Goal: Task Accomplishment & Management: Complete application form

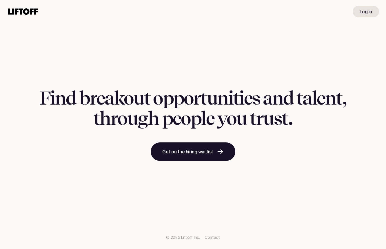
drag, startPoint x: 0, startPoint y: 0, endPoint x: 372, endPoint y: 11, distance: 371.8
click at [372, 11] on link "Log in" at bounding box center [365, 12] width 26 height 12
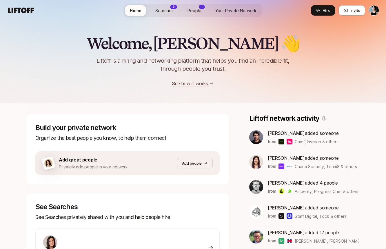
click at [350, 12] on span "Invite" at bounding box center [355, 11] width 10 height 6
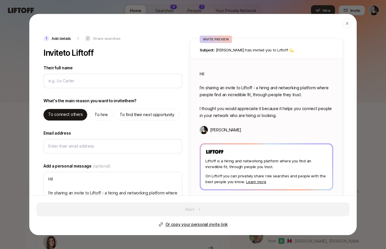
type textarea "x"
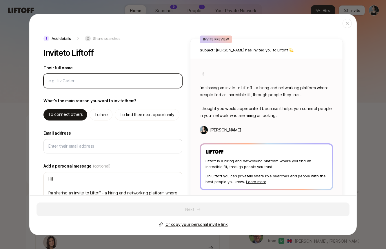
type input "A"
type textarea "x"
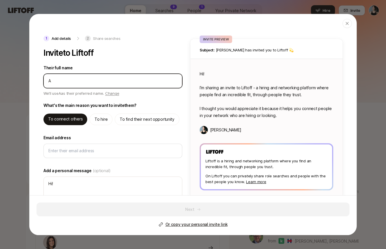
type input "Al"
type textarea "x"
type input "All"
type textarea "x"
type input "[MEDICAL_DATA]"
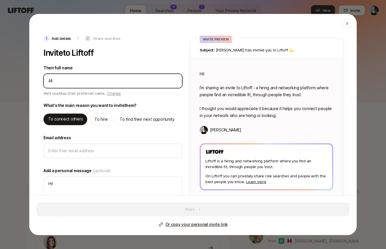
type textarea "x"
type input "Allis"
type textarea "x"
type input "Alliso"
type textarea "x"
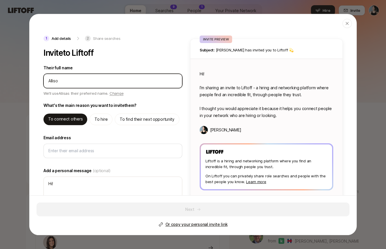
type input "[PERSON_NAME]"
type textarea "x"
type input "[PERSON_NAME]"
type textarea "x"
type input "[PERSON_NAME]"
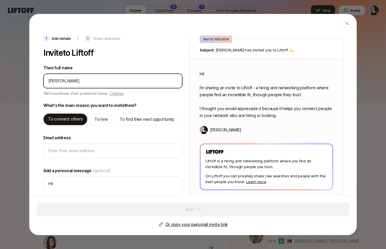
type textarea "x"
type input "[PERSON_NAME]"
type textarea "x"
type input "[PERSON_NAME]"
type textarea "x"
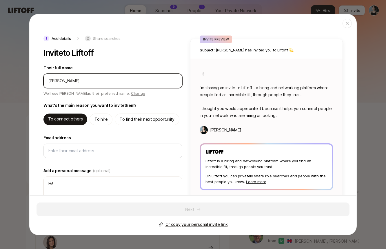
type input "[PERSON_NAME]"
type textarea "x"
type input "[PERSON_NAME]"
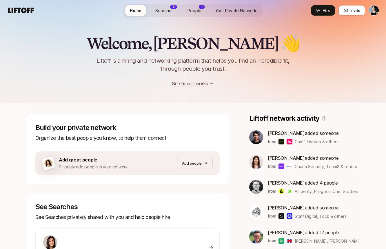
drag, startPoint x: 347, startPoint y: 202, endPoint x: 373, endPoint y: 132, distance: 74.8
click at [373, 132] on div "Welcome, [PERSON_NAME] 👋 Liftoff is a hiring and networking platform that helps…" at bounding box center [193, 211] width 386 height 381
drag, startPoint x: 347, startPoint y: 202, endPoint x: 348, endPoint y: 5, distance: 196.8
click at [348, 5] on button "Invite" at bounding box center [351, 10] width 27 height 10
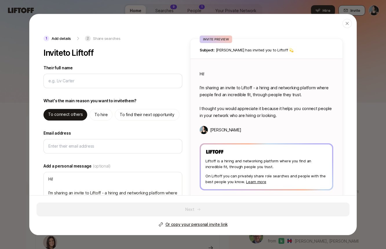
type textarea "x"
type input "A"
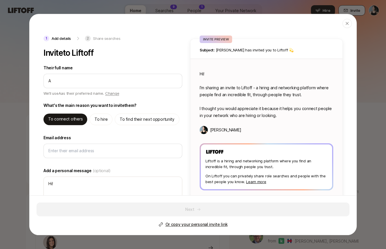
type textarea "x"
type input "Al"
type textarea "x"
type input "All"
type textarea "x"
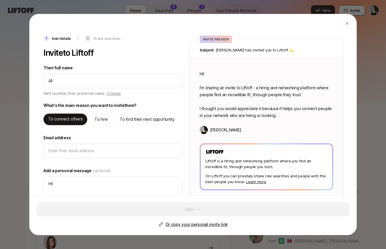
type input "[MEDICAL_DATA]"
type textarea "x"
type input "Allis"
type textarea "x"
type input "Alliso"
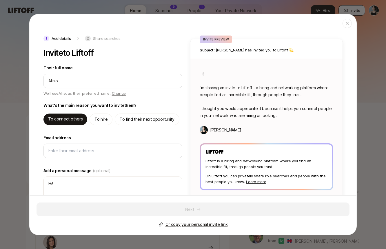
type textarea "x"
type input "[PERSON_NAME]"
type textarea "x"
type input "[PERSON_NAME]"
type textarea "x"
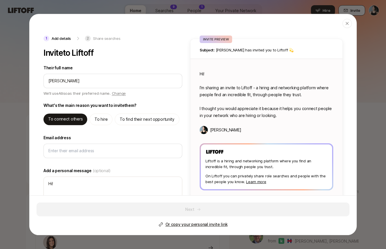
type input "[PERSON_NAME]"
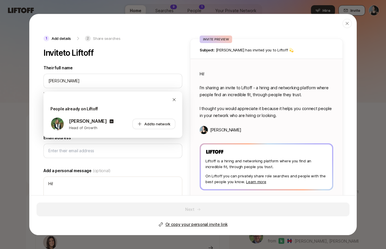
type textarea "x"
type input "[PERSON_NAME]"
type textarea "x"
type input "[PERSON_NAME]"
type textarea "x"
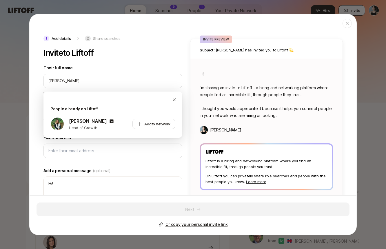
type input "[PERSON_NAME]"
type textarea "x"
type input "[PERSON_NAME]"
type textarea "x"
type textarea "Hi [PERSON_NAME]! I’m sharing an invite to Liftoff - a hiring and networking pl…"
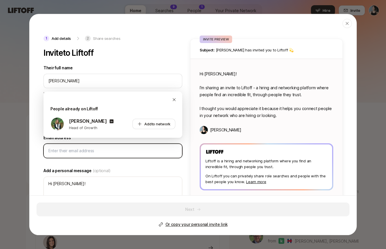
drag, startPoint x: 348, startPoint y: 5, endPoint x: 105, endPoint y: 153, distance: 284.5
click at [105, 153] on input "Email address" at bounding box center [112, 151] width 129 height 7
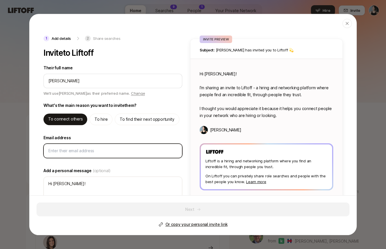
paste input "[EMAIL_ADDRESS][DOMAIN_NAME]"
type textarea "x"
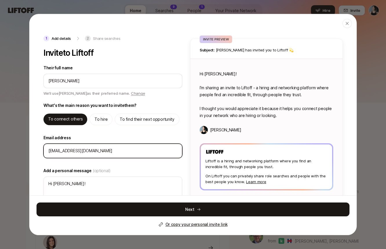
type input "[EMAIL_ADDRESS][DOMAIN_NAME]"
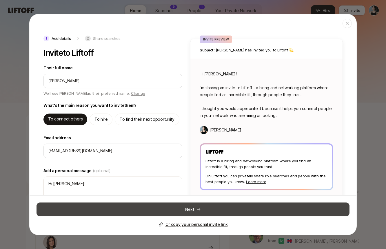
drag, startPoint x: 105, startPoint y: 153, endPoint x: 144, endPoint y: 209, distance: 68.6
click at [144, 209] on button "Next" at bounding box center [192, 210] width 313 height 14
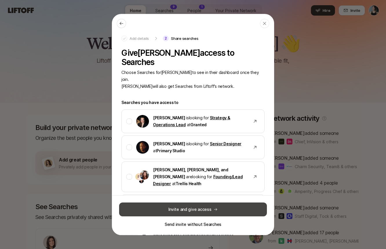
click at [201, 212] on button "Invite and give access" at bounding box center [193, 210] width 148 height 14
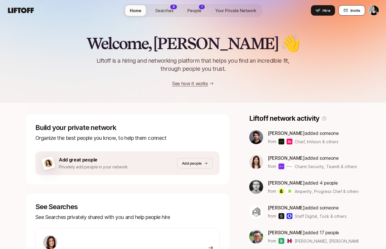
drag, startPoint x: 347, startPoint y: 202, endPoint x: 350, endPoint y: 13, distance: 189.3
click at [350, 13] on span "Invite" at bounding box center [355, 11] width 10 height 6
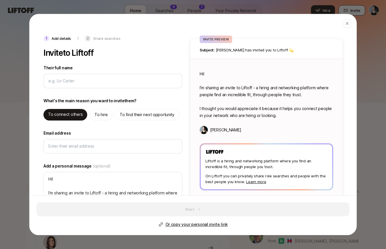
type textarea "x"
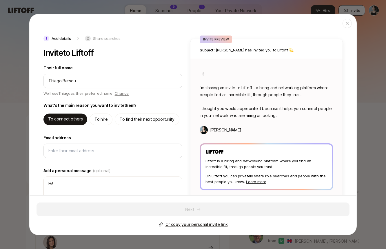
type input "Thiago Bersou"
type textarea "x"
type textarea "Hi Thiago! I’m sharing an invite to Liftoff - a hiring and networking platform …"
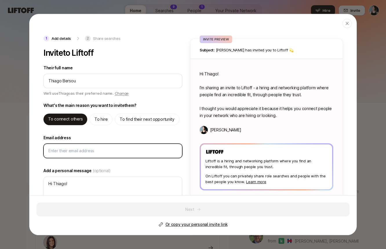
drag, startPoint x: 347, startPoint y: 202, endPoint x: 63, endPoint y: 152, distance: 288.1
click at [63, 152] on input "Email address" at bounding box center [112, 151] width 129 height 7
paste input "[EMAIL_ADDRESS][DOMAIN_NAME]"
type textarea "x"
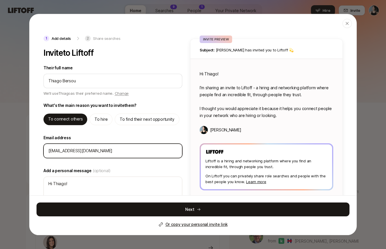
type input "[EMAIL_ADDRESS][DOMAIN_NAME]"
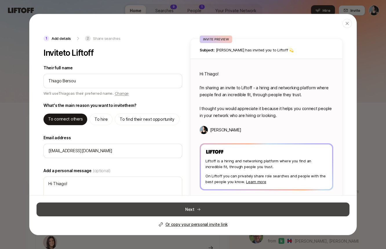
drag, startPoint x: 63, startPoint y: 152, endPoint x: 133, endPoint y: 214, distance: 93.1
click at [133, 214] on button "Next" at bounding box center [192, 210] width 313 height 14
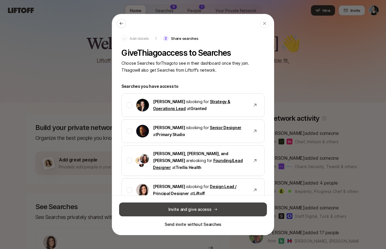
drag, startPoint x: 133, startPoint y: 214, endPoint x: 221, endPoint y: 214, distance: 87.7
click at [221, 214] on button "Invite and give access" at bounding box center [193, 210] width 148 height 14
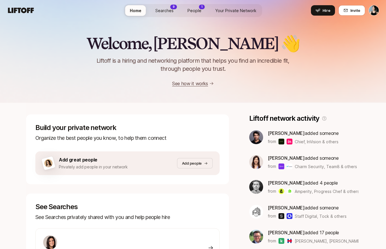
click at [344, 12] on icon at bounding box center [345, 10] width 5 height 5
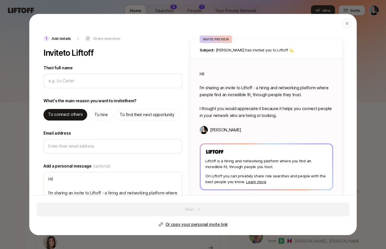
type textarea "x"
type input "C"
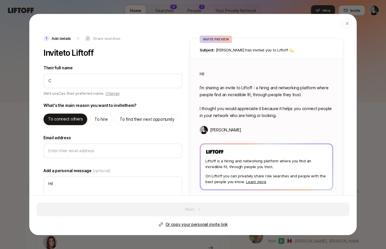
type textarea "x"
type input "Ca"
type textarea "x"
type input "Caro"
type textarea "x"
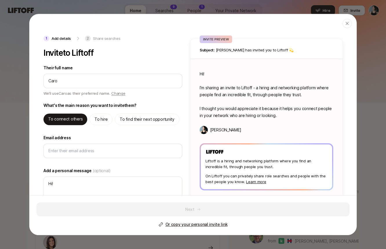
type input "[PERSON_NAME]"
type textarea "x"
type input "[PERSON_NAME]"
type textarea "x"
type input "[PERSON_NAME]"
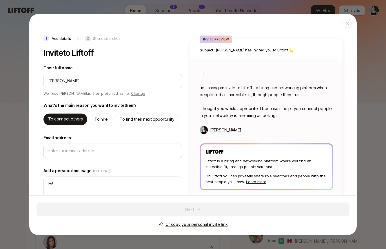
type textarea "x"
type input "[PERSON_NAME]"
type textarea "x"
type input "[PERSON_NAME]"
type textarea "x"
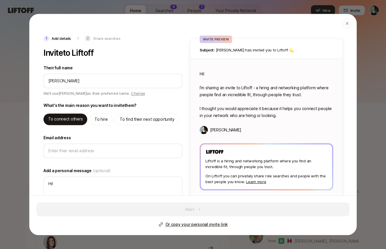
type input "[PERSON_NAME]"
type textarea "x"
type input "[PERSON_NAME]"
type textarea "x"
type input "[PERSON_NAME]"
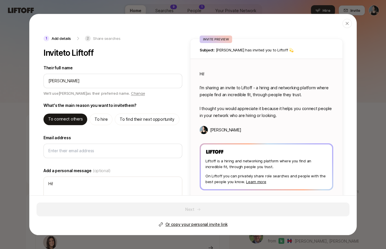
type textarea "x"
type input "[PERSON_NAME]"
type textarea "x"
type input "[PERSON_NAME]"
type textarea "x"
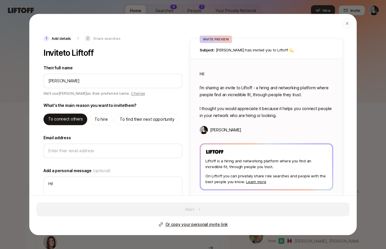
type input "[PERSON_NAME]"
type textarea "x"
type textarea "Hi [PERSON_NAME]! I’m sharing an invite to Liftoff - a hiring and networking pl…"
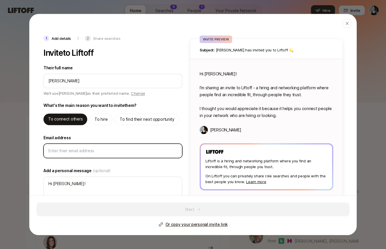
drag, startPoint x: 347, startPoint y: 202, endPoint x: 113, endPoint y: 149, distance: 240.1
click at [113, 149] on input "Email address" at bounding box center [112, 151] width 129 height 7
paste input "[PERSON_NAME][EMAIL_ADDRESS][DOMAIN_NAME]"
type textarea "x"
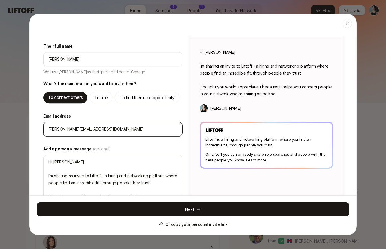
scroll to position [25, 0]
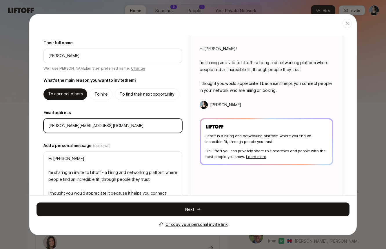
type input "[PERSON_NAME][EMAIL_ADDRESS][DOMAIN_NAME]"
click at [132, 208] on button "Next" at bounding box center [192, 210] width 313 height 14
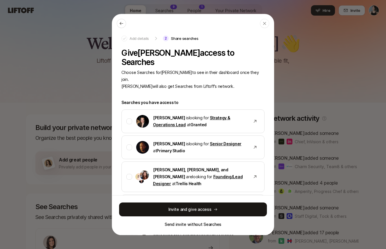
click at [231, 208] on button "Invite and give access" at bounding box center [193, 210] width 148 height 14
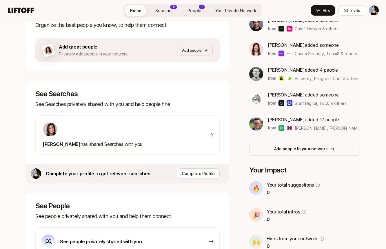
scroll to position [113, 0]
click at [197, 173] on p "Complete Profile" at bounding box center [197, 173] width 33 height 7
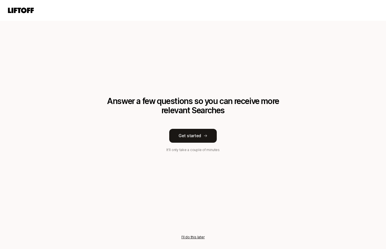
click at [199, 136] on button "Get started" at bounding box center [192, 136] width 47 height 14
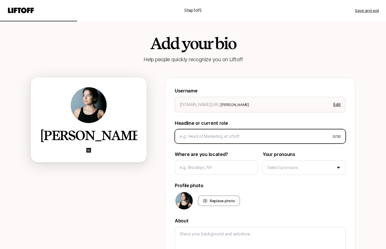
drag, startPoint x: 347, startPoint y: 202, endPoint x: 196, endPoint y: 139, distance: 163.5
click at [196, 139] on input at bounding box center [253, 136] width 148 height 7
type textarea "x"
type input "C"
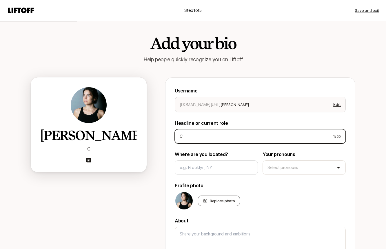
type textarea "x"
type input "Co"
type textarea "x"
type input "Con"
type textarea "x"
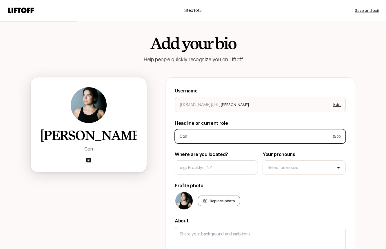
type input "Cons"
type textarea "x"
type input "Consu"
type textarea "x"
type input "Consult"
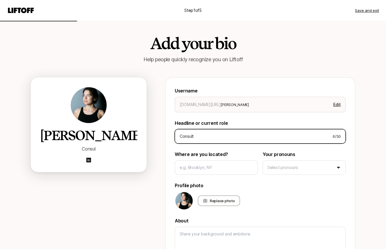
type textarea "x"
type input "Consulta"
type textarea "x"
type input "Consultan"
type textarea "x"
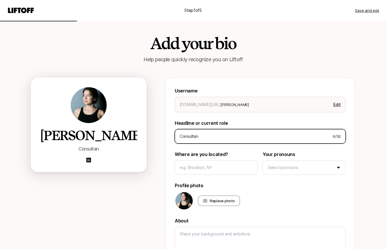
type input "Consultant"
type textarea "x"
type input "Consultant,"
type textarea "x"
type input "Consultant,"
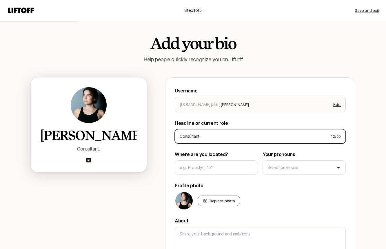
type textarea "x"
type input "Consultant, C"
type textarea "x"
type input "Consultant, Co"
type textarea "x"
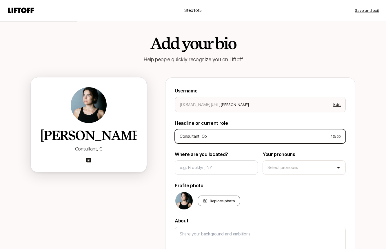
type input "Consultant, Com"
type textarea "x"
type input "Consultant, Co"
type textarea "x"
type input "Consultant, C"
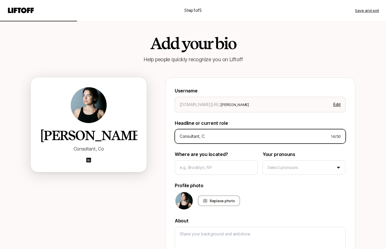
type textarea "x"
type input "Consultant,"
type textarea "x"
type input "Consultant, B"
type textarea "x"
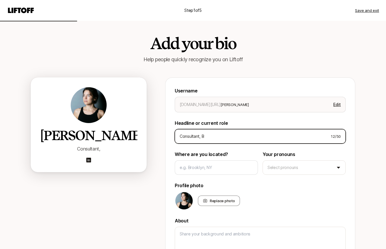
type input "Consultant, Br"
type textarea "x"
type input "Consultant, Bra"
type textarea "x"
type input "Consultant, [GEOGRAPHIC_DATA]"
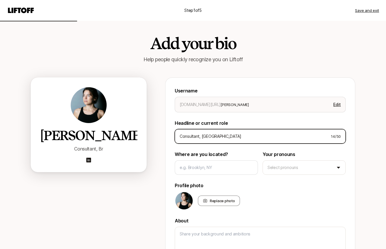
type textarea "x"
type input "Consultant, Brand"
type textarea "x"
type input "Consultant, Brand"
type textarea "x"
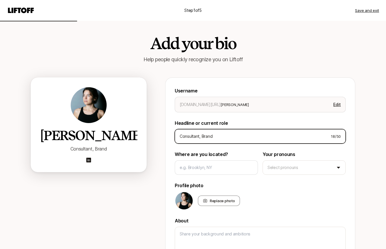
type input "Consultant, Brand &"
type textarea "x"
type input "Consultant, Brand &"
type textarea "x"
type input "Consultant, Brand & C"
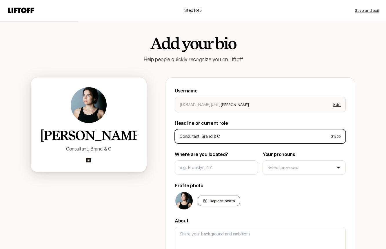
type textarea "x"
type input "Consultant, Brand & Co"
type textarea "x"
type input "Consultant, Brand & Con"
type textarea "x"
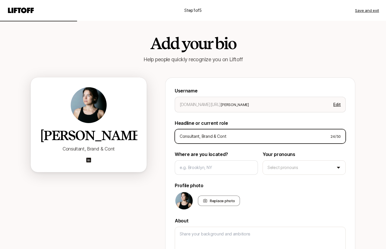
type input "Consultant, Brand & [PERSON_NAME]"
type textarea "x"
type input "Consultant, Brand & Conten"
type textarea "x"
type input "Consultant, Brand & Content"
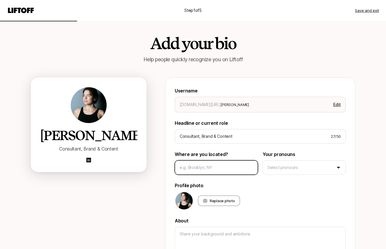
drag, startPoint x: 196, startPoint y: 139, endPoint x: 207, endPoint y: 168, distance: 30.5
click at [207, 168] on input at bounding box center [215, 167] width 73 height 7
type textarea "x"
type input "L"
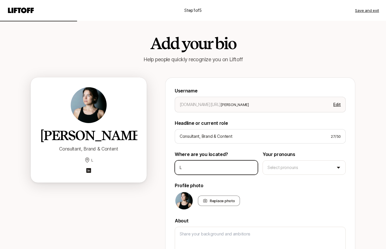
type textarea "x"
type input "Lo"
type textarea "x"
type input "Los"
type textarea "x"
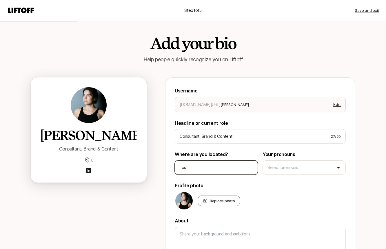
type input "Los"
type textarea "x"
type input "Los AN"
type textarea "x"
type input "Los ANg"
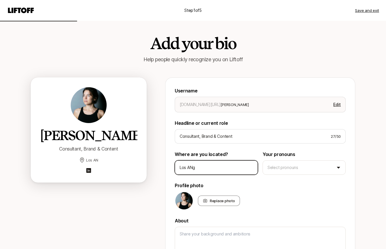
type textarea "x"
type input "Los ANge"
type textarea "x"
type input "Los ANg"
type textarea "x"
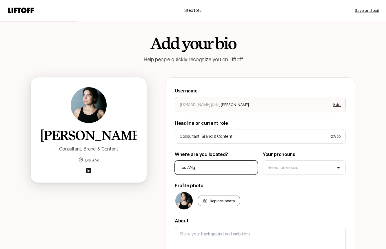
type input "Los AN"
type textarea "x"
type input "Los A"
type textarea "x"
type input "Los Ang"
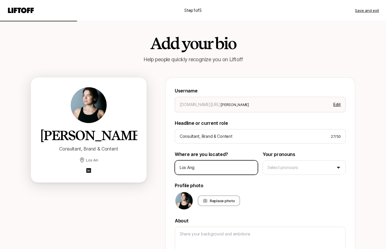
type textarea "x"
type input "Los Ange"
type textarea "x"
type input "Los Angel"
type textarea "x"
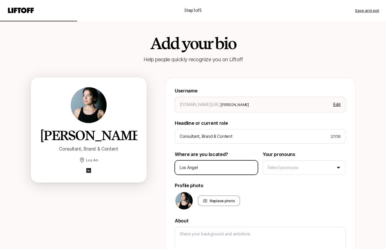
type input "Los Angele"
type textarea "x"
type input "[GEOGRAPHIC_DATA]"
type textarea "x"
type input "[GEOGRAPHIC_DATA],"
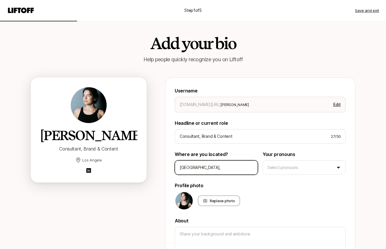
type textarea "x"
type input "[GEOGRAPHIC_DATA],"
type textarea "x"
type input "[GEOGRAPHIC_DATA], C"
type textarea "x"
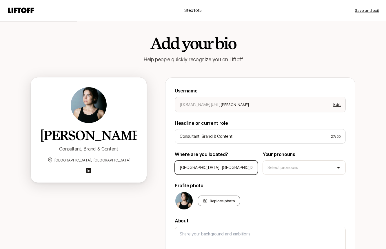
type input "[GEOGRAPHIC_DATA], [GEOGRAPHIC_DATA]"
click at [291, 170] on html "Step 1 of 5 Save and exit Add your bio Help people quickly recognize you on Lif…" at bounding box center [193, 124] width 386 height 249
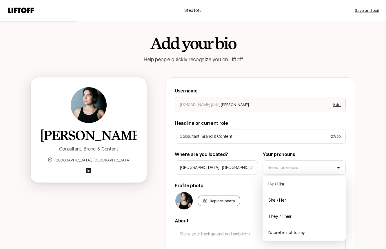
drag, startPoint x: 207, startPoint y: 168, endPoint x: 285, endPoint y: 198, distance: 83.6
type textarea "x"
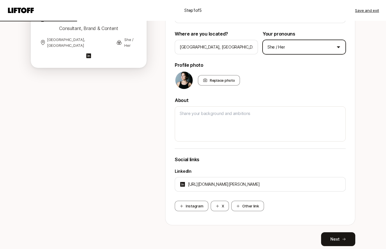
scroll to position [122, 0]
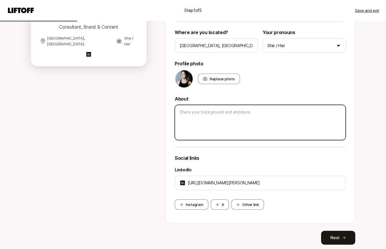
click at [194, 126] on textarea at bounding box center [260, 122] width 171 height 35
paste textarea "Across my career, I've specialized in working with early-stage startups and fou…"
type textarea "x"
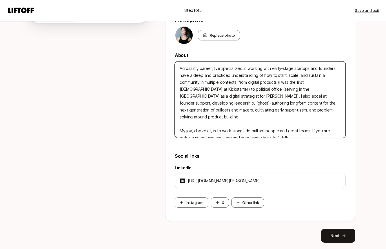
scroll to position [183, 0]
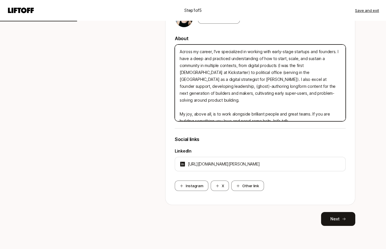
type textarea "Across my career, I've specialized in working with early-stage startups and fou…"
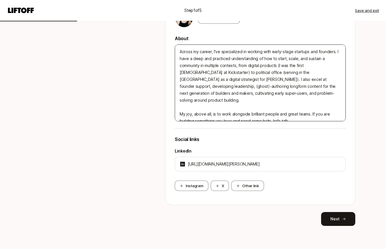
click at [347, 217] on button "Next" at bounding box center [338, 219] width 34 height 14
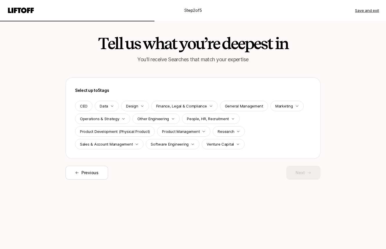
click at [273, 109] on div "Marketing" at bounding box center [286, 106] width 33 height 10
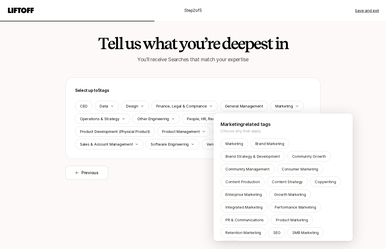
click at [256, 169] on p "Community Management" at bounding box center [247, 169] width 44 height 6
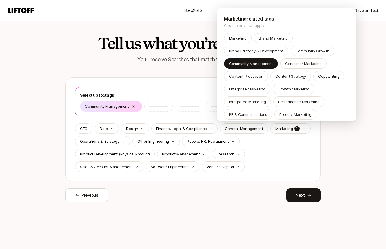
click at [259, 77] on p "Content Production" at bounding box center [246, 77] width 34 height 6
click at [328, 75] on p "Copywriting" at bounding box center [328, 77] width 21 height 6
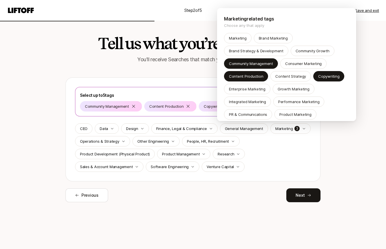
scroll to position [0, 0]
click at [243, 53] on p "Brand Strategy & Development" at bounding box center [256, 51] width 54 height 6
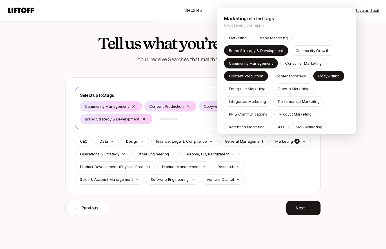
click at [256, 188] on html "Step 2 of 5 Save and exit Tell us what you’re deepest in You'll receive Searche…" at bounding box center [193, 124] width 386 height 249
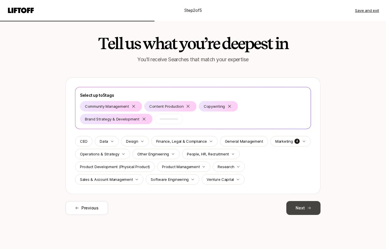
drag, startPoint x: 347, startPoint y: 202, endPoint x: 309, endPoint y: 210, distance: 39.2
click at [309, 210] on icon at bounding box center [309, 208] width 4 height 4
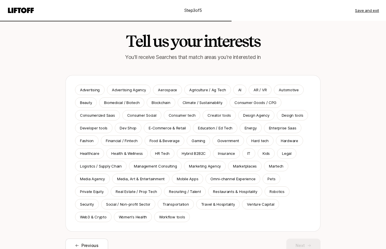
scroll to position [4, 0]
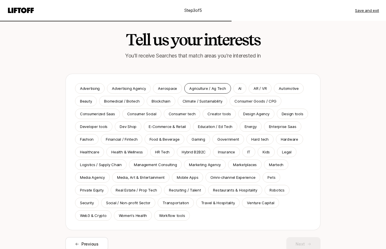
click at [196, 91] on div "Agriculture / Ag Tech" at bounding box center [207, 88] width 47 height 10
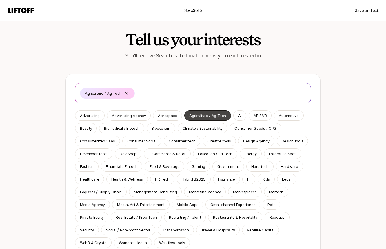
click at [197, 129] on p "Climate / Sustainability" at bounding box center [202, 129] width 40 height 6
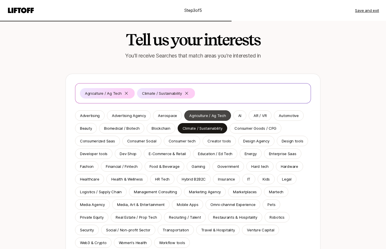
click at [158, 205] on p "Media, Art & Entertainment" at bounding box center [140, 205] width 47 height 6
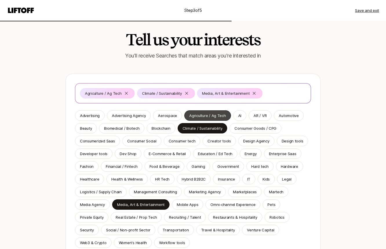
click at [122, 206] on p "Media, Art & Entertainment" at bounding box center [140, 205] width 47 height 6
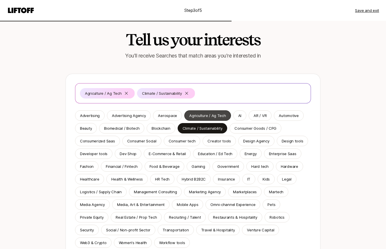
click at [122, 230] on p "Social / Non-profit Sector" at bounding box center [128, 230] width 44 height 6
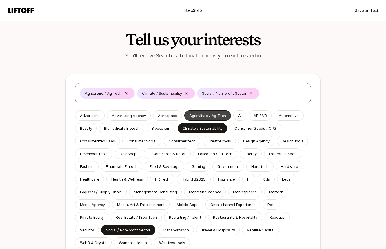
click at [122, 203] on p "Media, Art & Entertainment" at bounding box center [140, 205] width 47 height 6
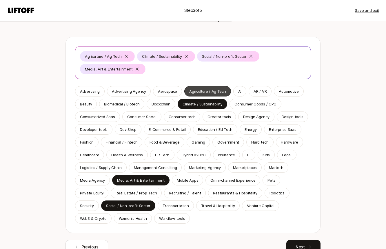
scroll to position [41, 0]
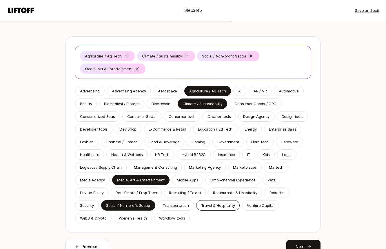
drag, startPoint x: 196, startPoint y: 91, endPoint x: 211, endPoint y: 208, distance: 117.3
click at [211, 208] on p "Travel & Hospitality" at bounding box center [218, 206] width 34 height 6
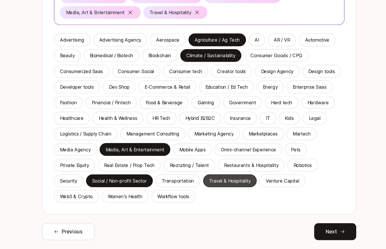
scroll to position [63, 0]
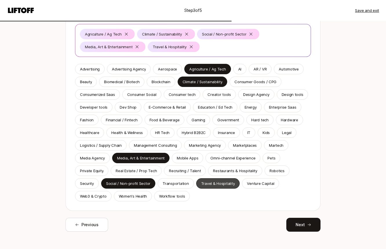
click at [220, 97] on p "Creator tools" at bounding box center [218, 95] width 23 height 6
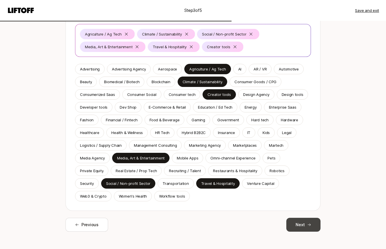
drag, startPoint x: 211, startPoint y: 208, endPoint x: 301, endPoint y: 231, distance: 93.2
click at [301, 231] on button "Next" at bounding box center [303, 225] width 34 height 14
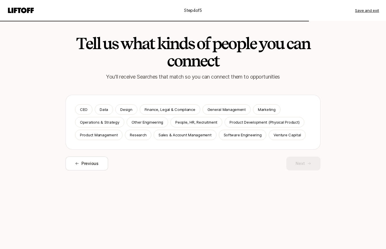
click at [110, 136] on p "Product Management" at bounding box center [99, 135] width 38 height 6
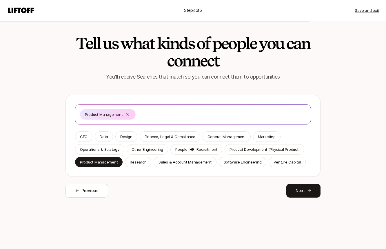
click at [110, 148] on p "Operations & Strategy" at bounding box center [99, 150] width 39 height 6
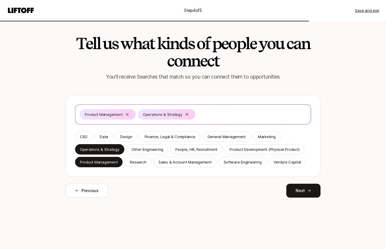
click at [122, 136] on p "Design" at bounding box center [126, 137] width 12 height 6
drag, startPoint x: 347, startPoint y: 202, endPoint x: 268, endPoint y: 135, distance: 103.8
click at [268, 135] on p "Marketing" at bounding box center [267, 137] width 18 height 6
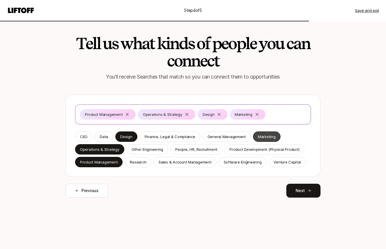
click at [250, 162] on p "Software Engineering" at bounding box center [242, 162] width 38 height 6
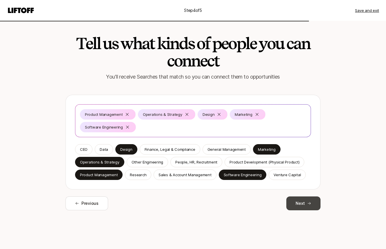
drag, startPoint x: 268, startPoint y: 135, endPoint x: 305, endPoint y: 204, distance: 78.7
click at [305, 204] on button "Next" at bounding box center [303, 204] width 34 height 14
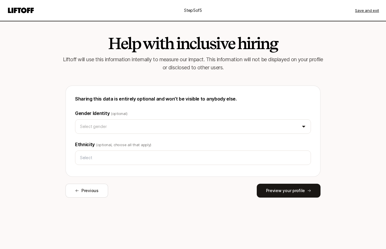
click at [210, 124] on html "Step 5 of 5 Save and exit Help with inclusive hiring Liftoff will use this info…" at bounding box center [193, 124] width 386 height 249
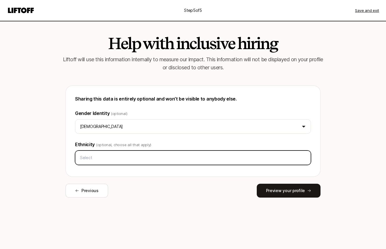
click at [205, 157] on input "text" at bounding box center [193, 158] width 230 height 10
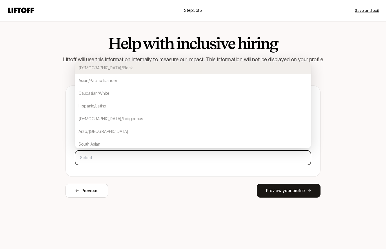
click at [190, 93] on div "Caucasian/White" at bounding box center [193, 93] width 236 height 13
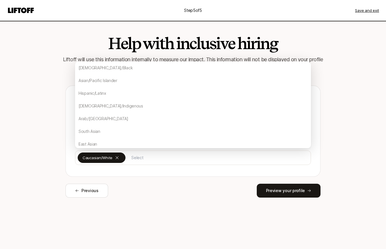
drag, startPoint x: 305, startPoint y: 204, endPoint x: 228, endPoint y: 184, distance: 79.3
click at [228, 184] on div "Previous Preview your profile" at bounding box center [192, 191] width 255 height 14
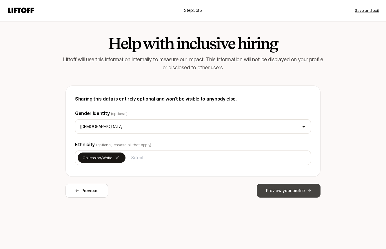
drag, startPoint x: 228, startPoint y: 184, endPoint x: 282, endPoint y: 191, distance: 54.5
click at [282, 191] on button "Preview your profile" at bounding box center [288, 191] width 64 height 14
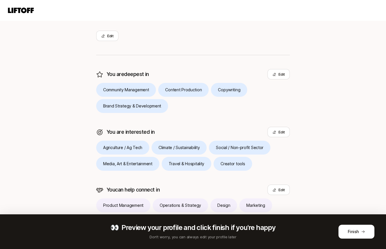
scroll to position [125, 0]
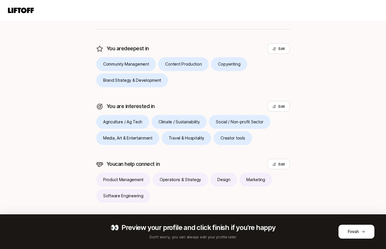
click at [351, 228] on button "Finish" at bounding box center [356, 232] width 36 height 14
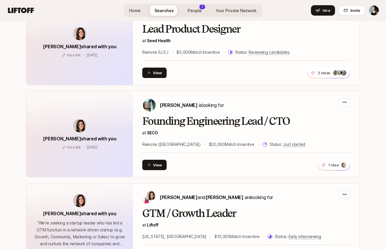
scroll to position [1105, 0]
